Goal: Transaction & Acquisition: Purchase product/service

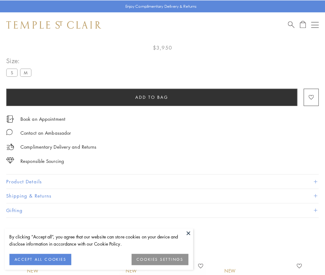
scroll to position [37, 0]
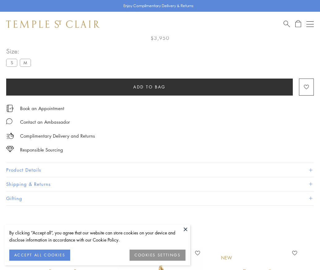
click at [150, 87] on span "Add to bag" at bounding box center [149, 87] width 33 height 7
